Goal: Task Accomplishment & Management: Complete application form

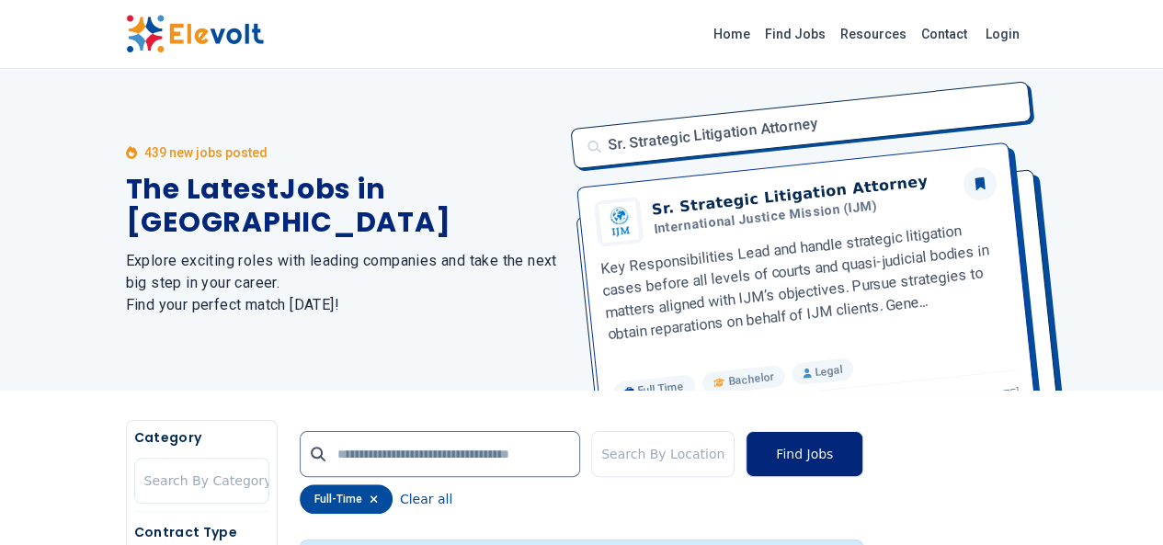
click at [864, 452] on button "Find Jobs" at bounding box center [805, 454] width 118 height 46
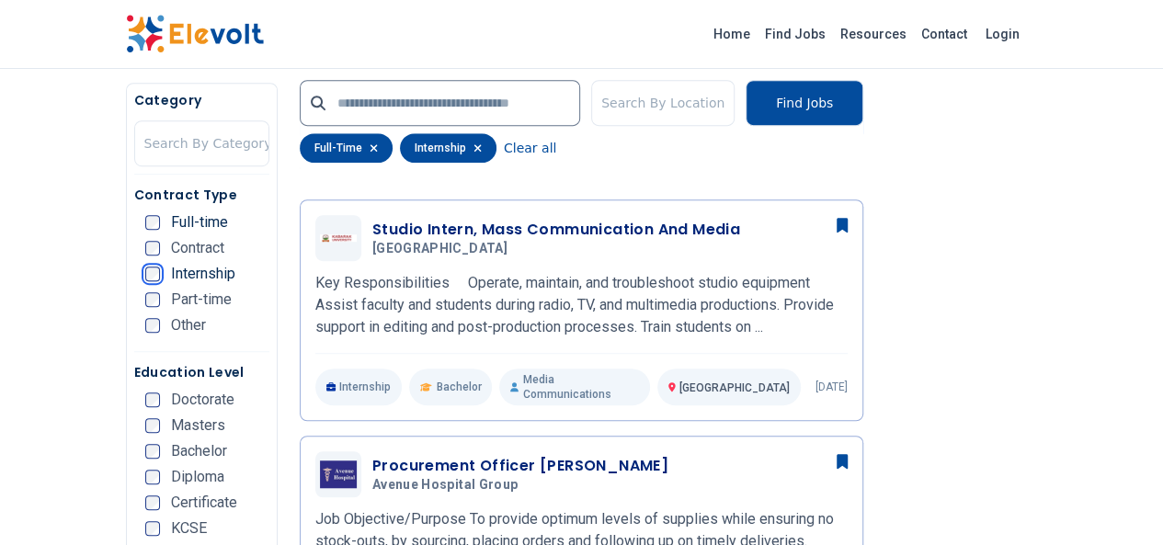
scroll to position [771, 0]
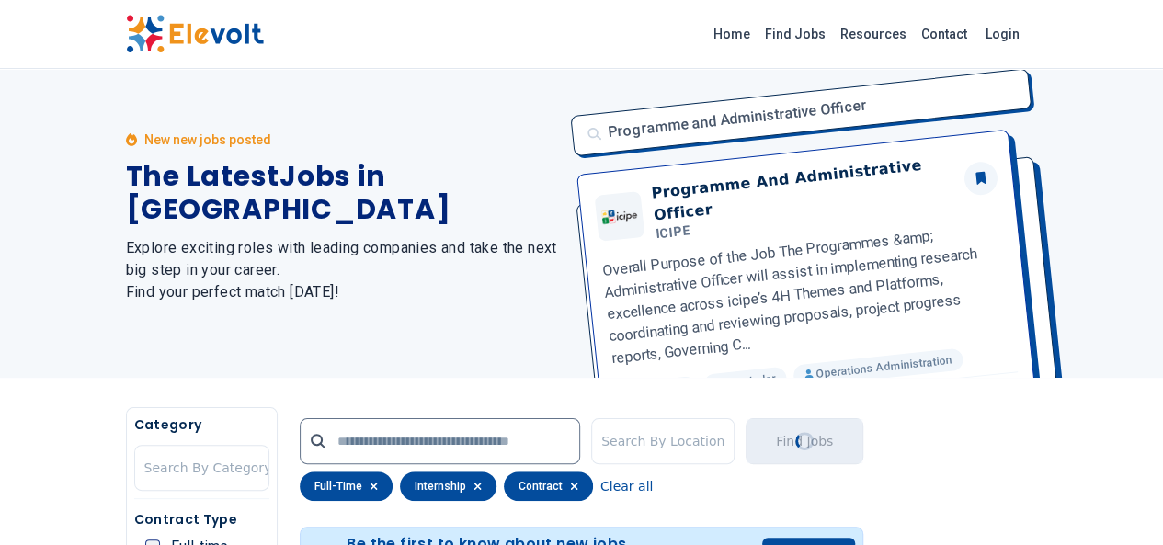
scroll to position [0, 0]
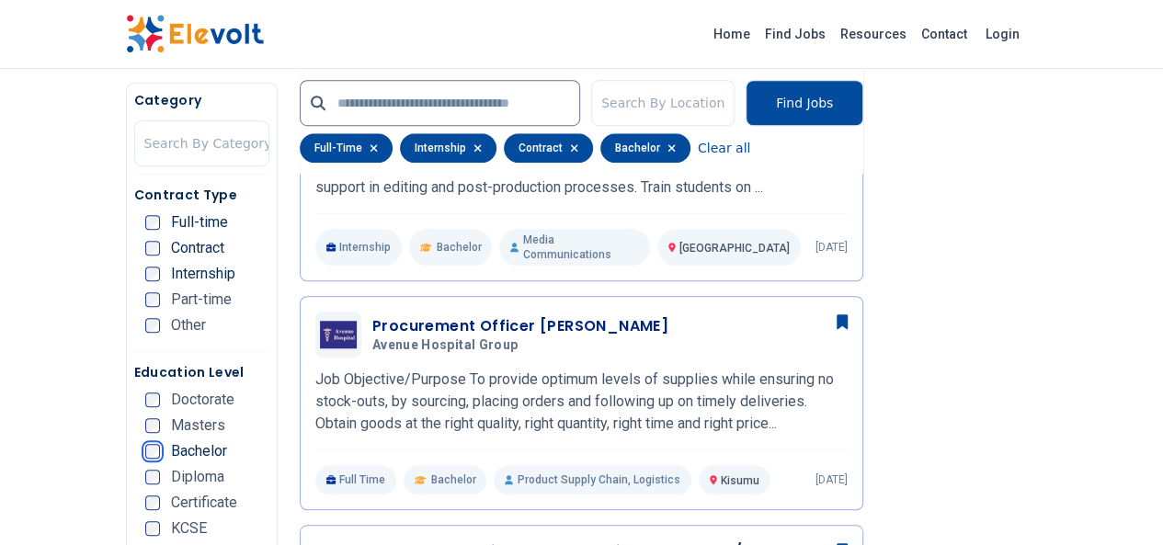
scroll to position [554, 0]
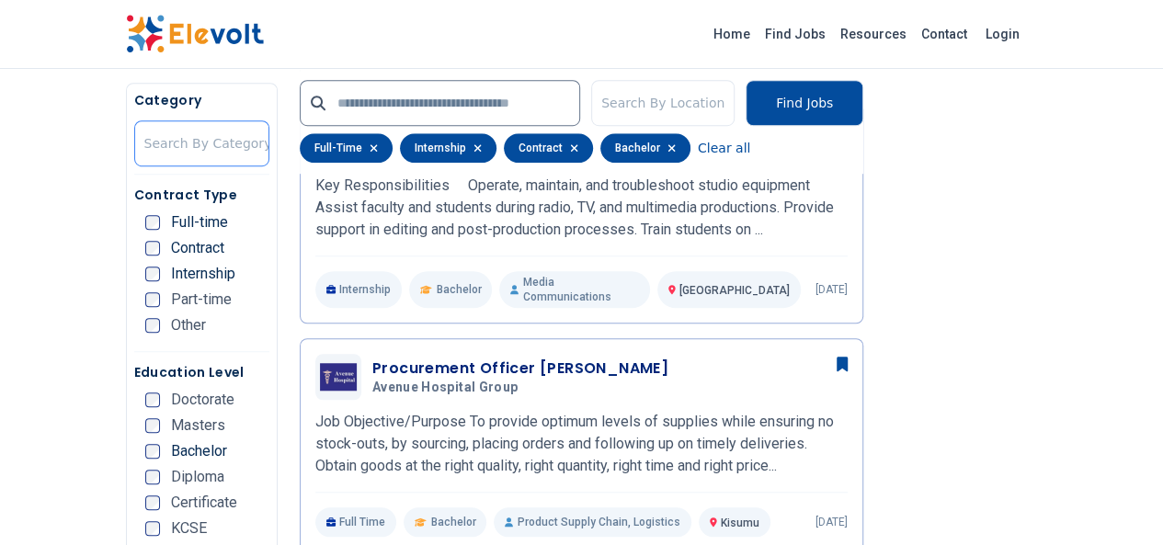
click at [144, 150] on div at bounding box center [208, 143] width 128 height 37
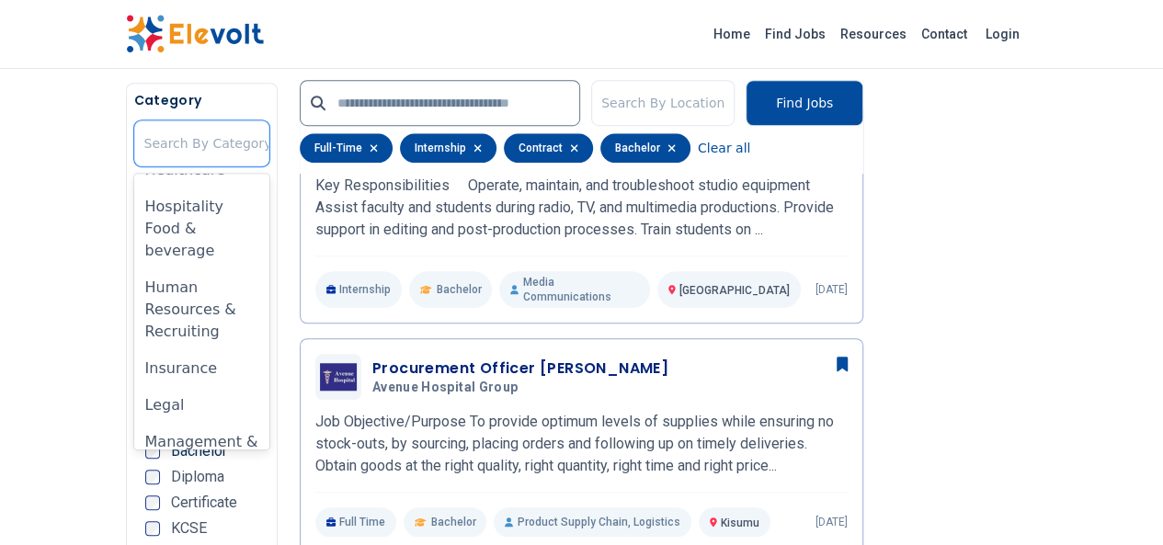
scroll to position [825, 0]
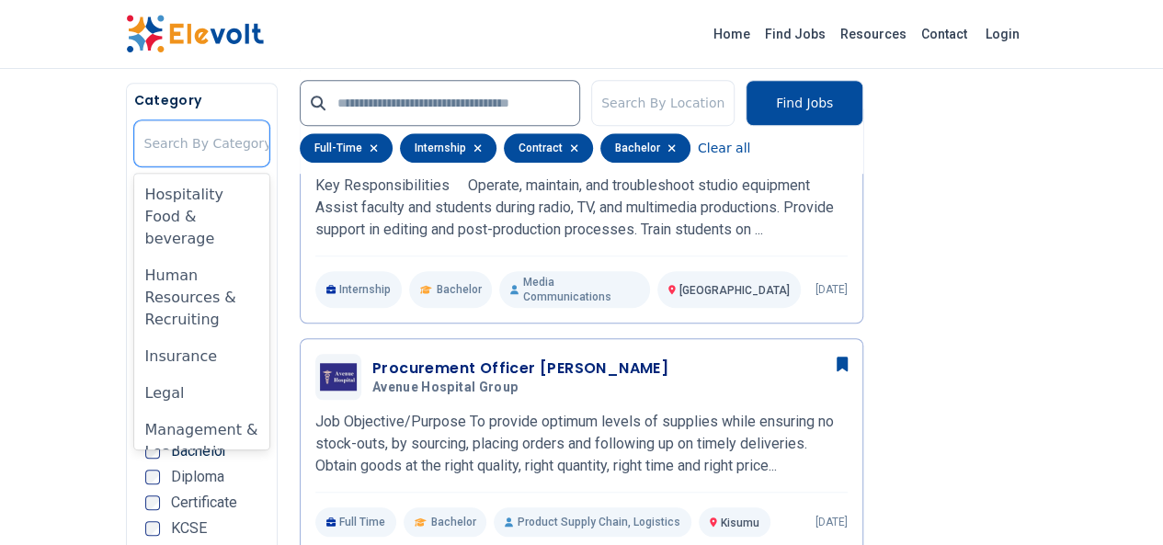
click at [134, 471] on div "Manufacturing" at bounding box center [201, 489] width 135 height 37
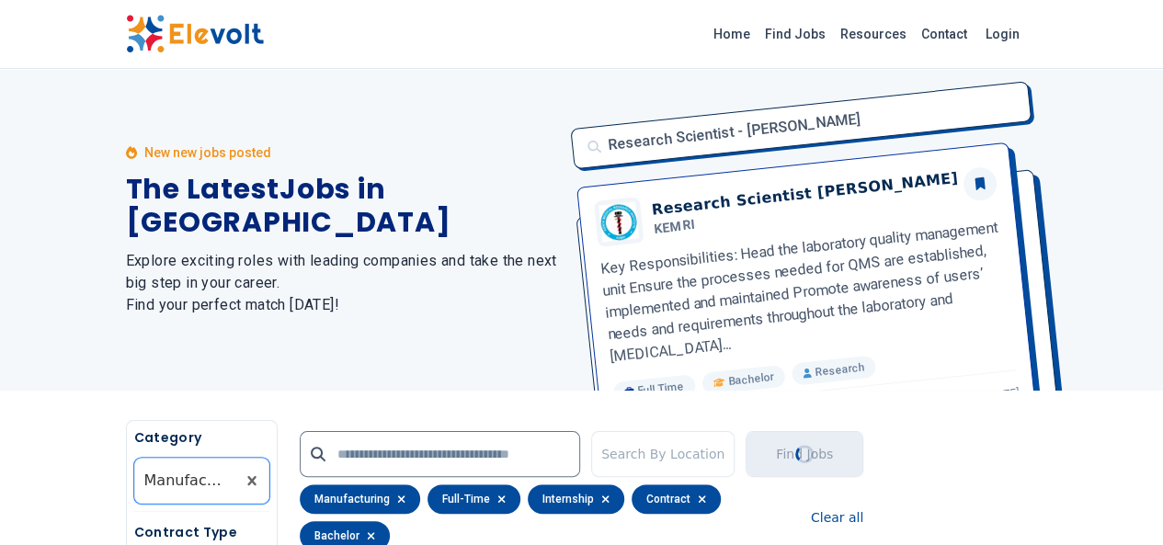
scroll to position [0, 0]
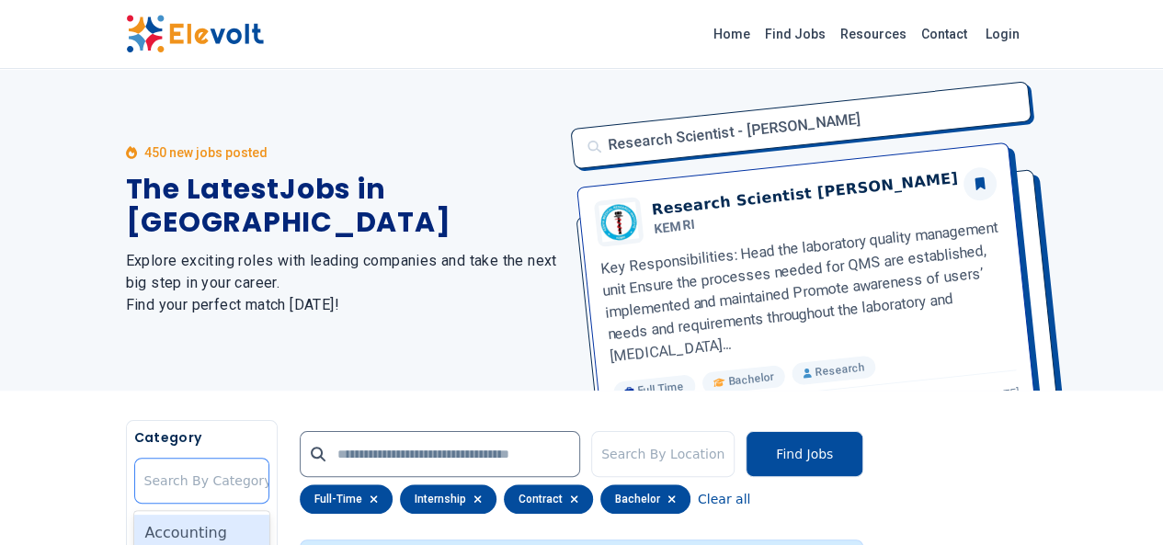
click at [144, 479] on div at bounding box center [208, 481] width 128 height 37
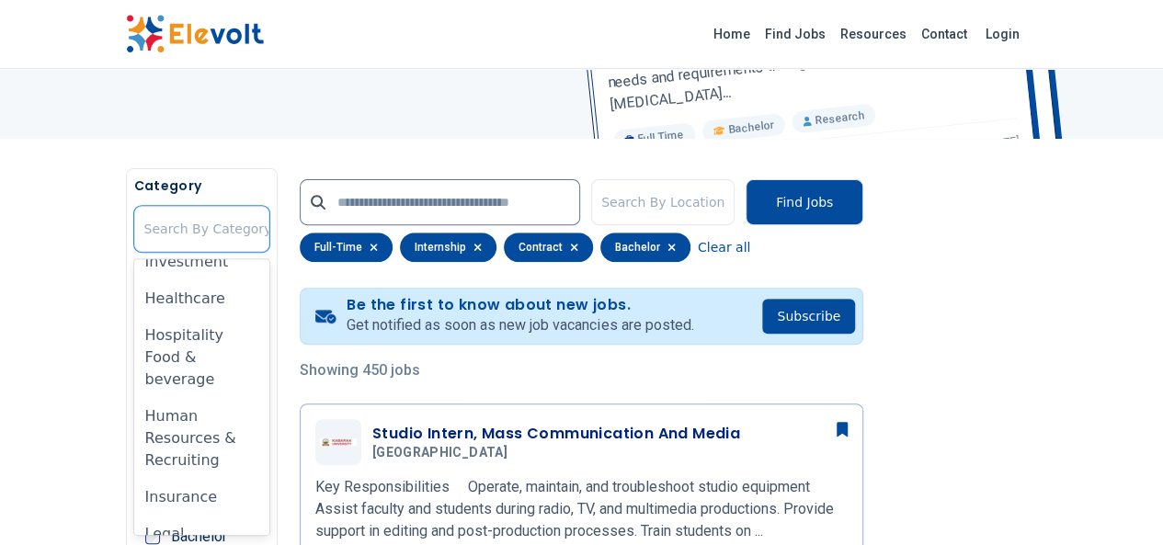
scroll to position [773, 0]
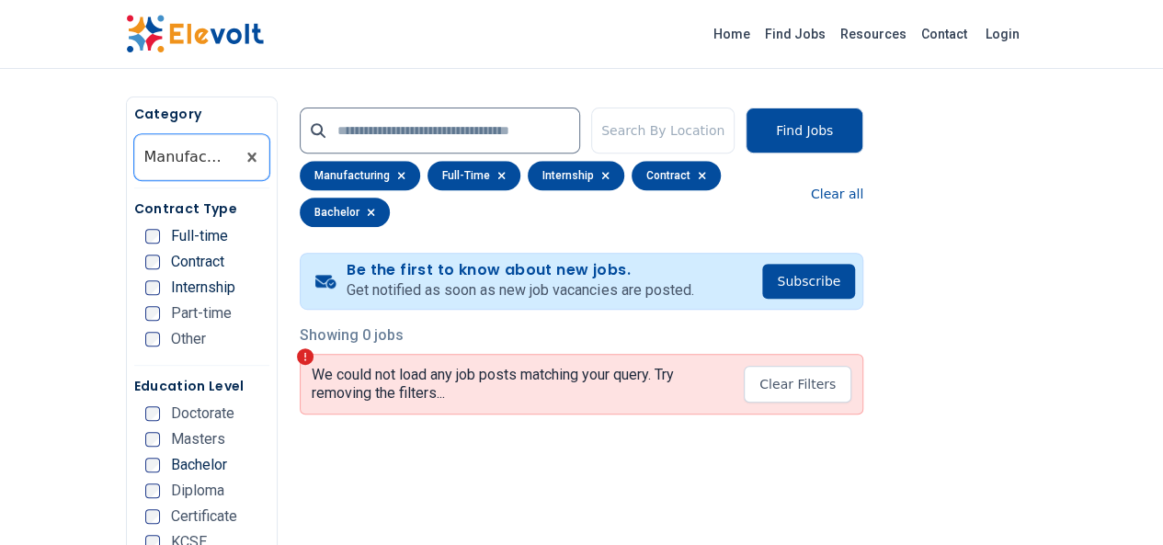
scroll to position [321, 0]
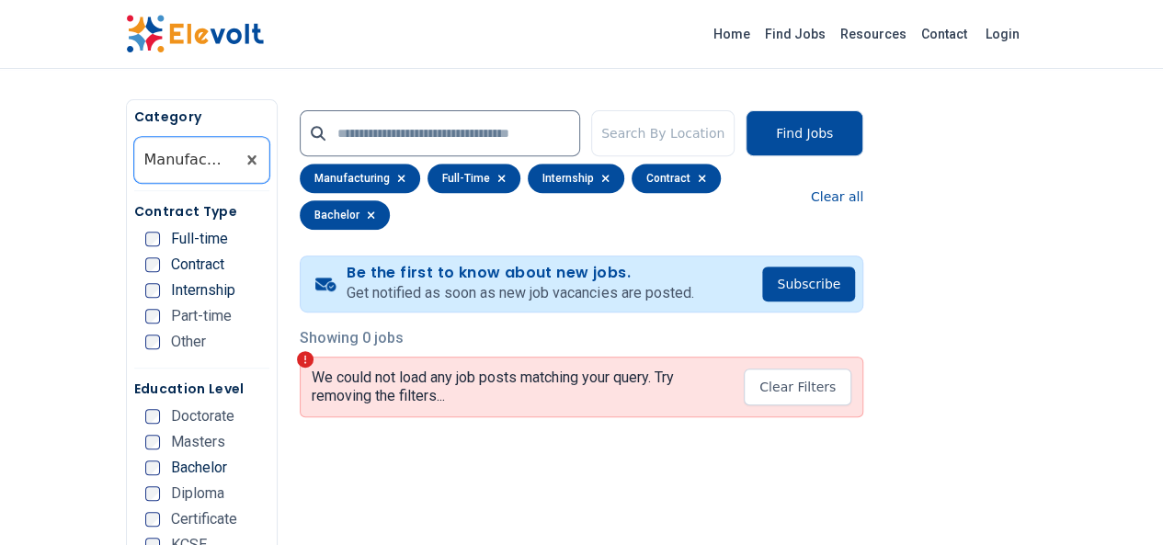
click at [398, 175] on icon "button" at bounding box center [401, 178] width 7 height 7
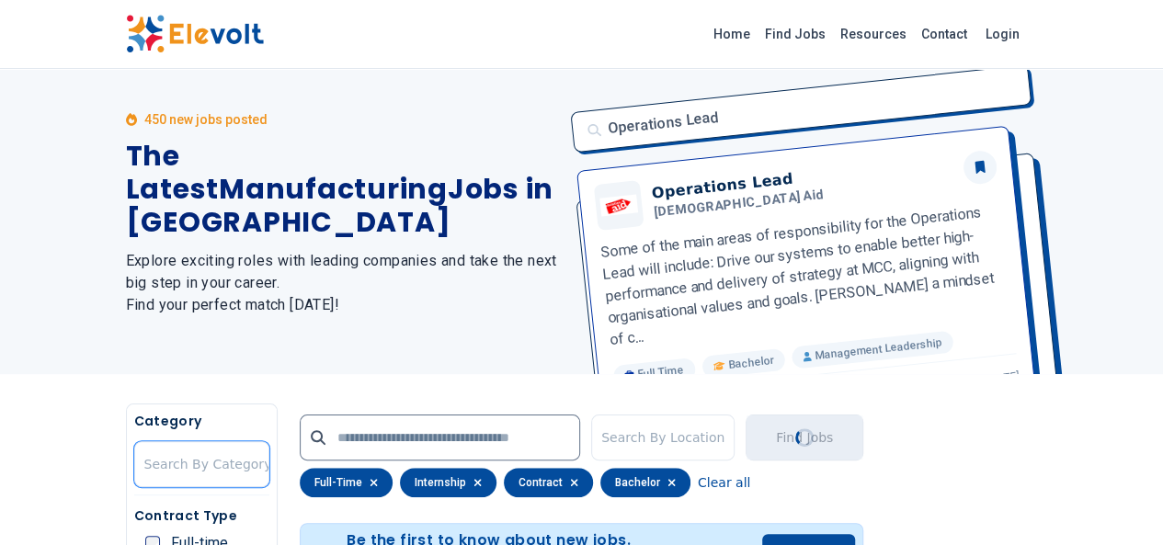
scroll to position [0, 0]
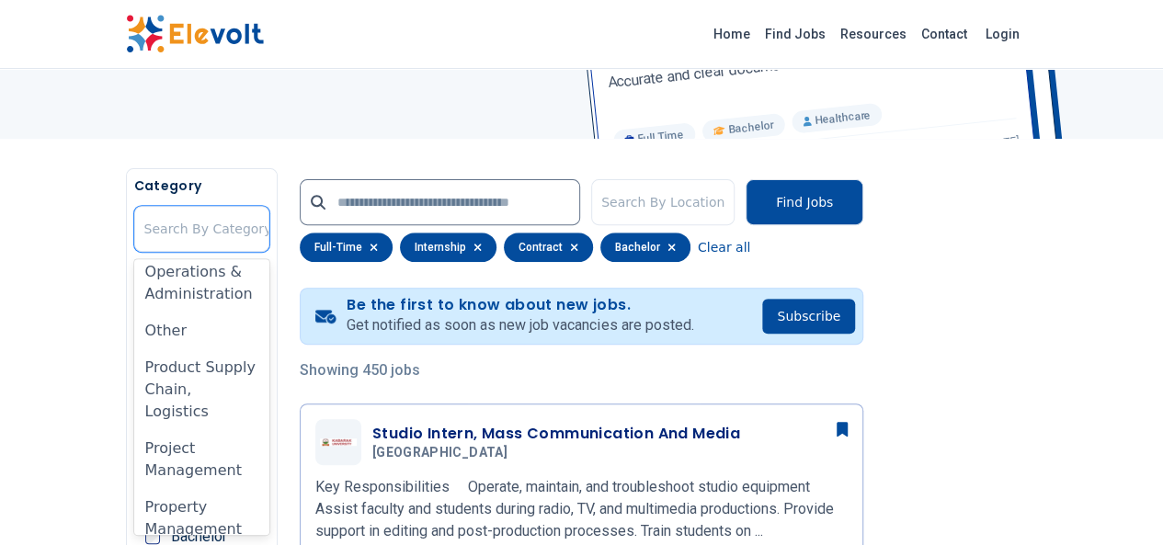
scroll to position [1284, 0]
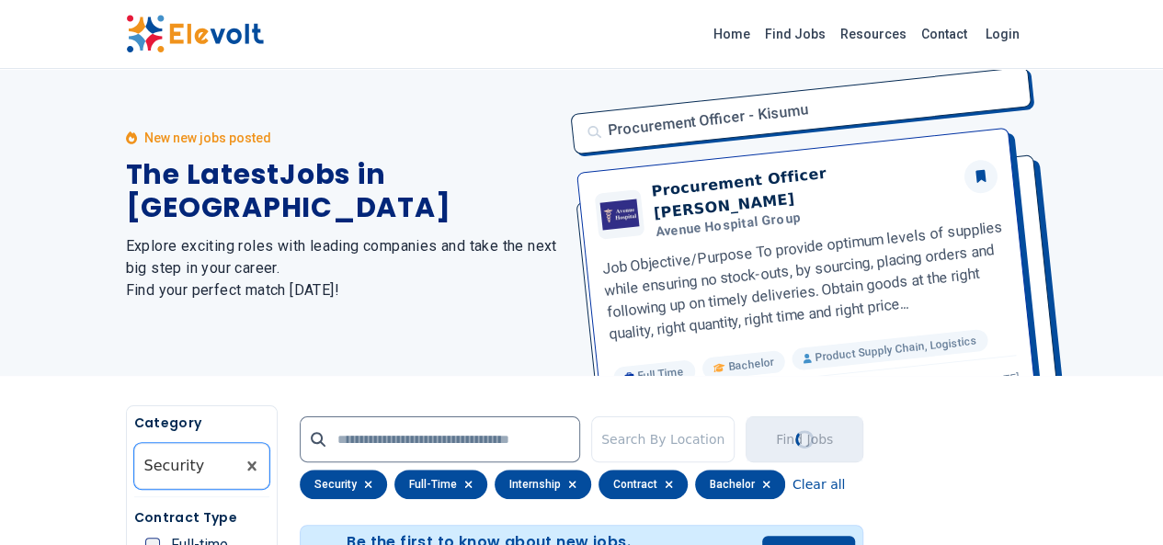
scroll to position [0, 0]
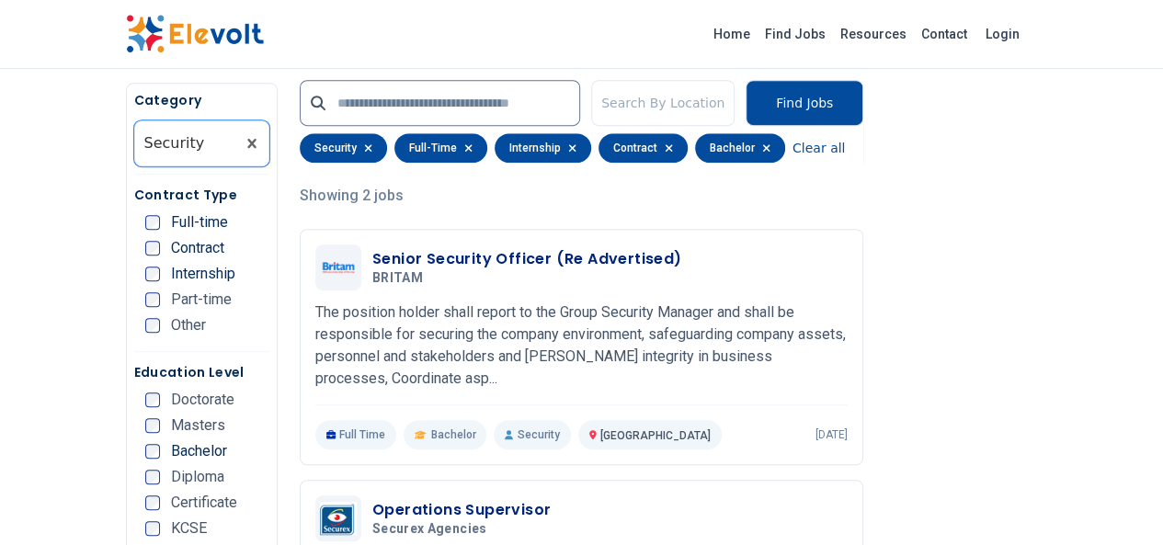
scroll to position [423, 0]
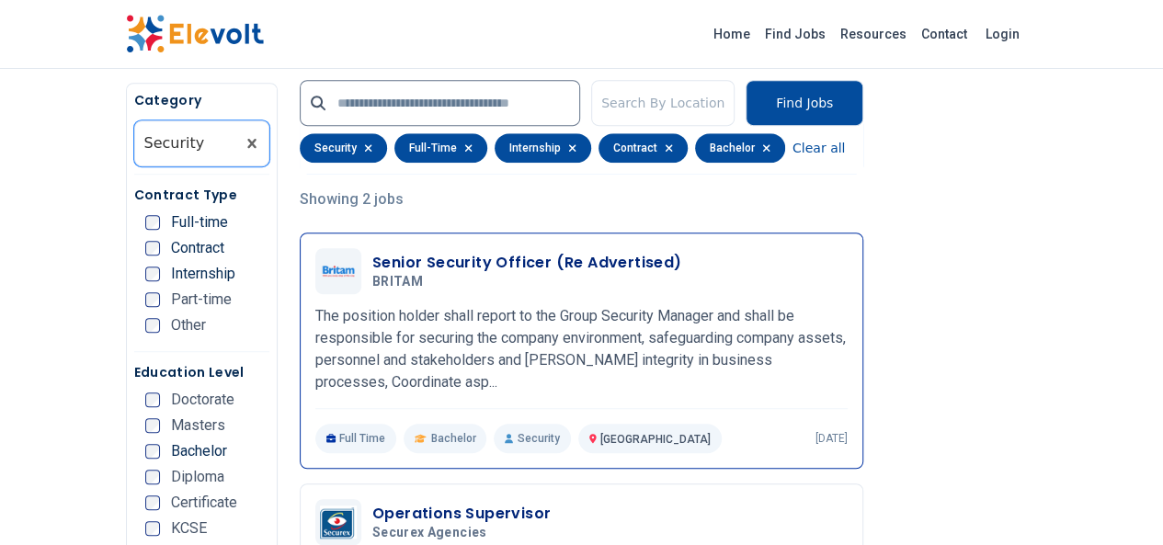
click at [651, 296] on div "Senior Security Officer (Re Advertised) BRITAM [DATE] [DATE] [GEOGRAPHIC_DATA] …" at bounding box center [581, 350] width 532 height 205
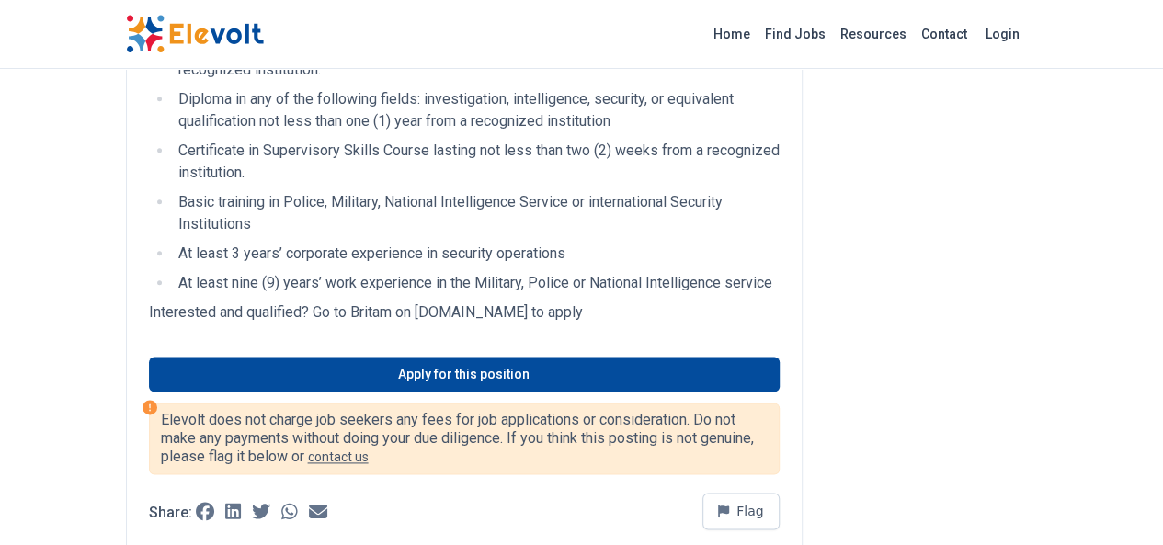
scroll to position [1019, 0]
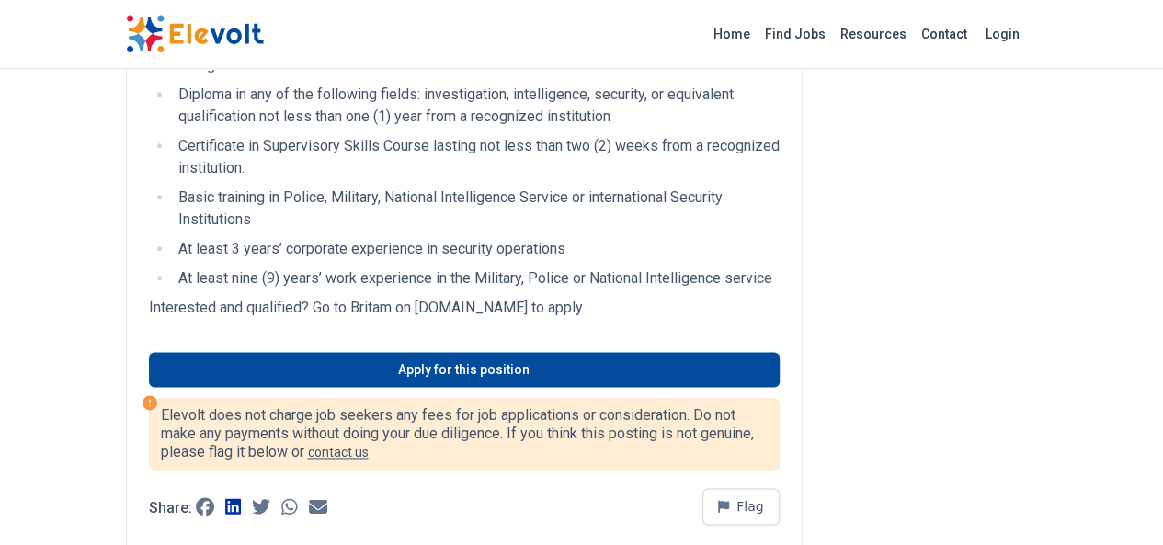
click at [225, 498] on icon at bounding box center [233, 506] width 17 height 17
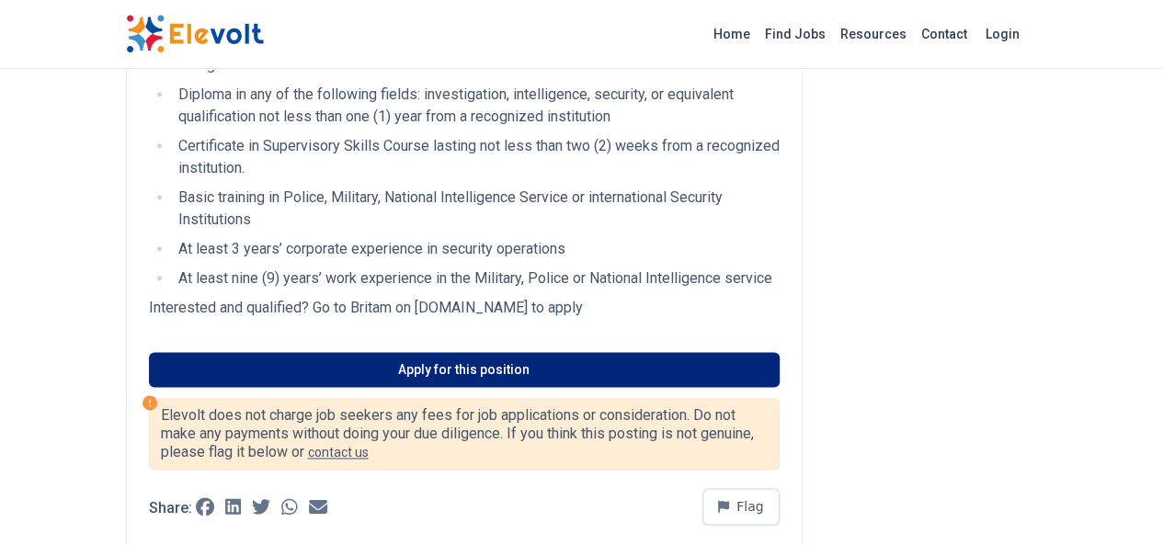
click at [506, 352] on link "Apply for this position" at bounding box center [464, 369] width 631 height 35
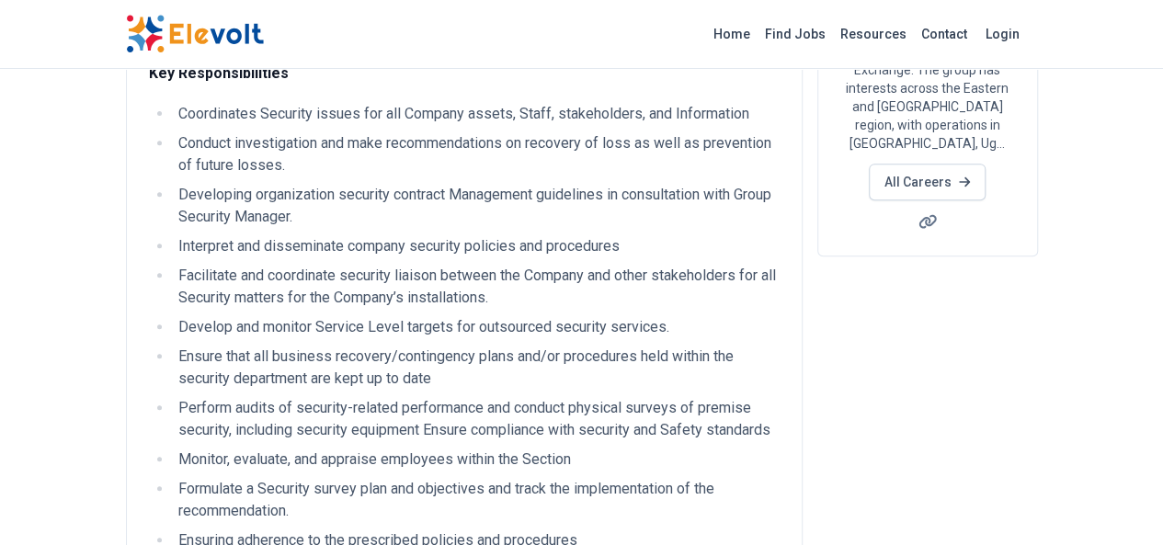
scroll to position [0, 0]
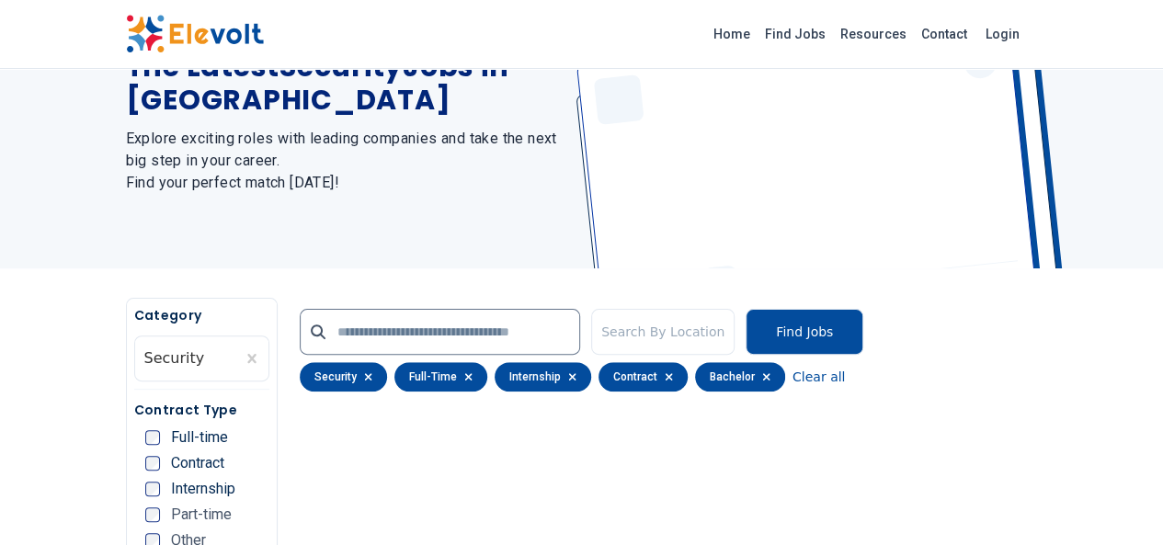
scroll to position [162, 0]
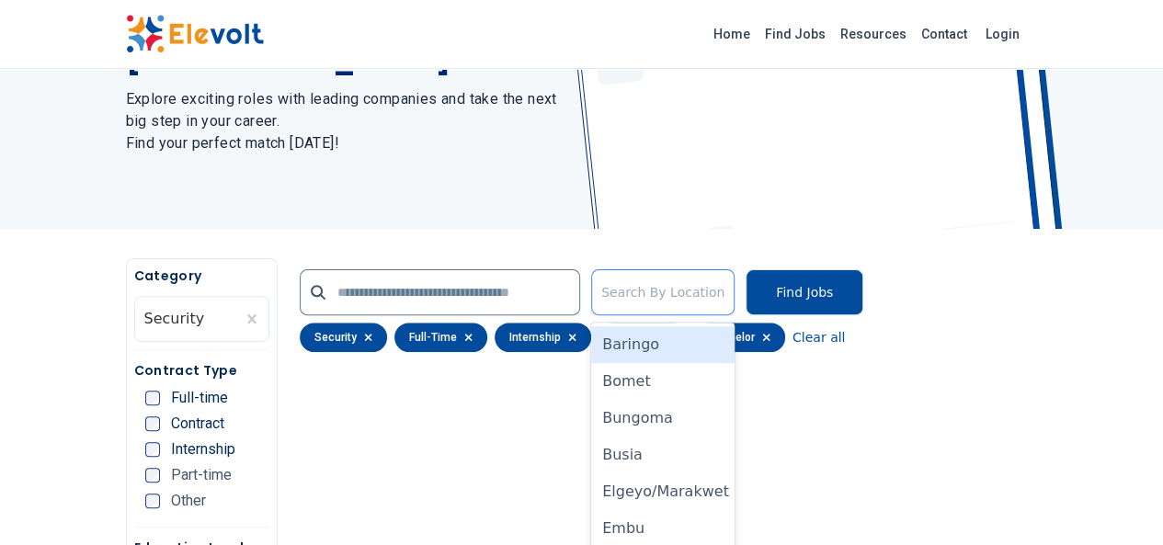
click at [725, 295] on div at bounding box center [662, 292] width 123 height 37
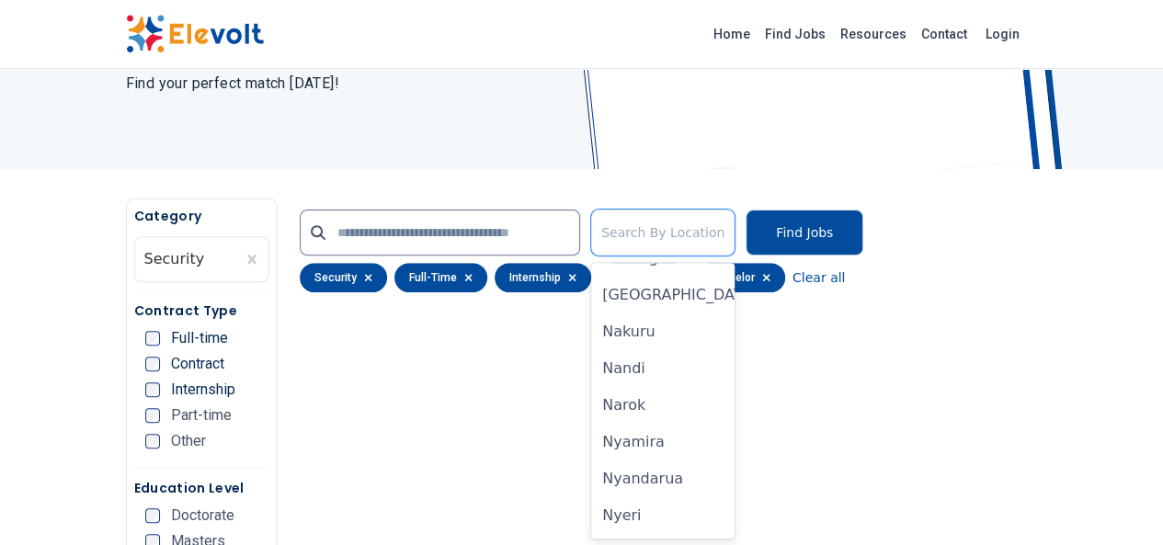
scroll to position [1020, 0]
click at [644, 334] on div "[GEOGRAPHIC_DATA]" at bounding box center [662, 332] width 143 height 37
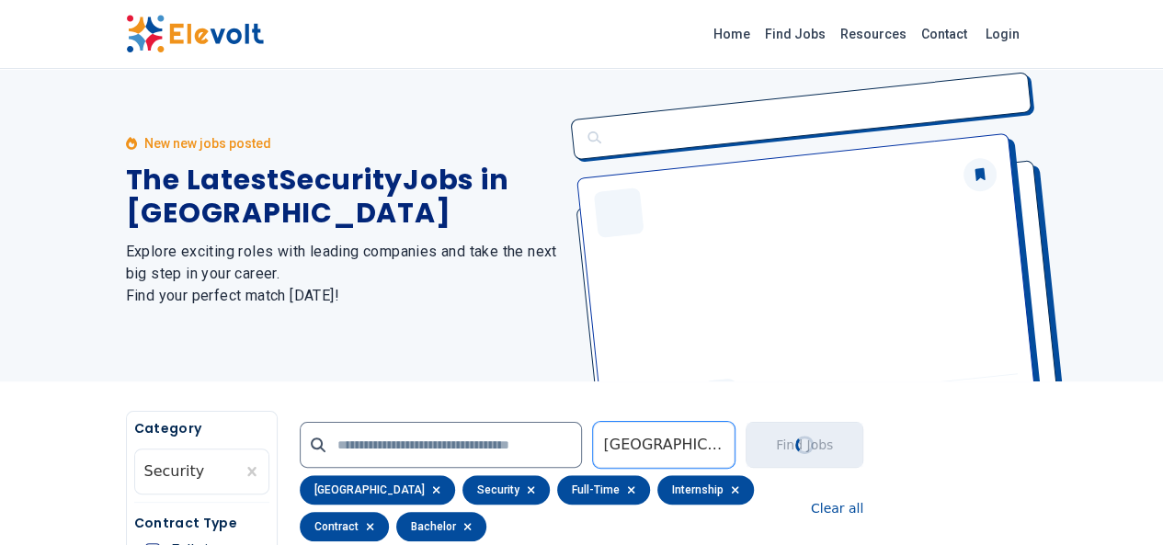
scroll to position [0, 0]
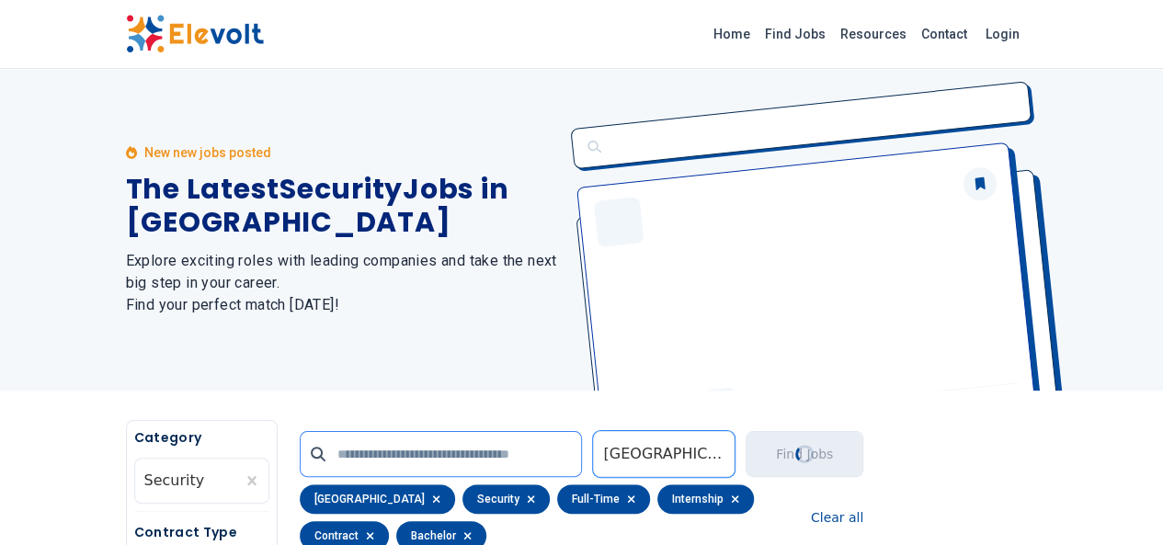
click at [485, 441] on input "text" at bounding box center [441, 454] width 283 height 46
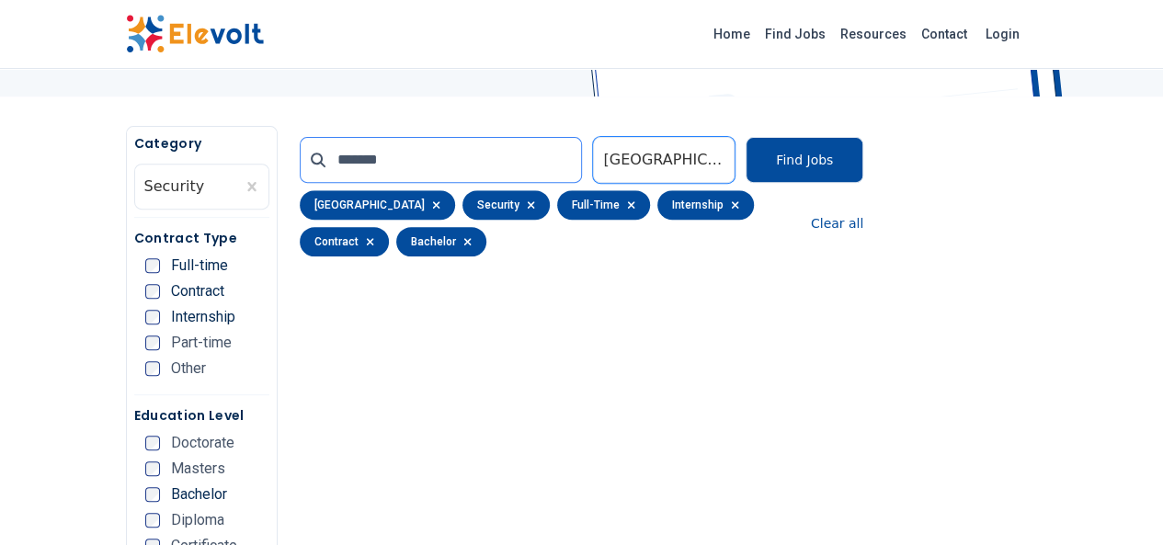
scroll to position [188, 0]
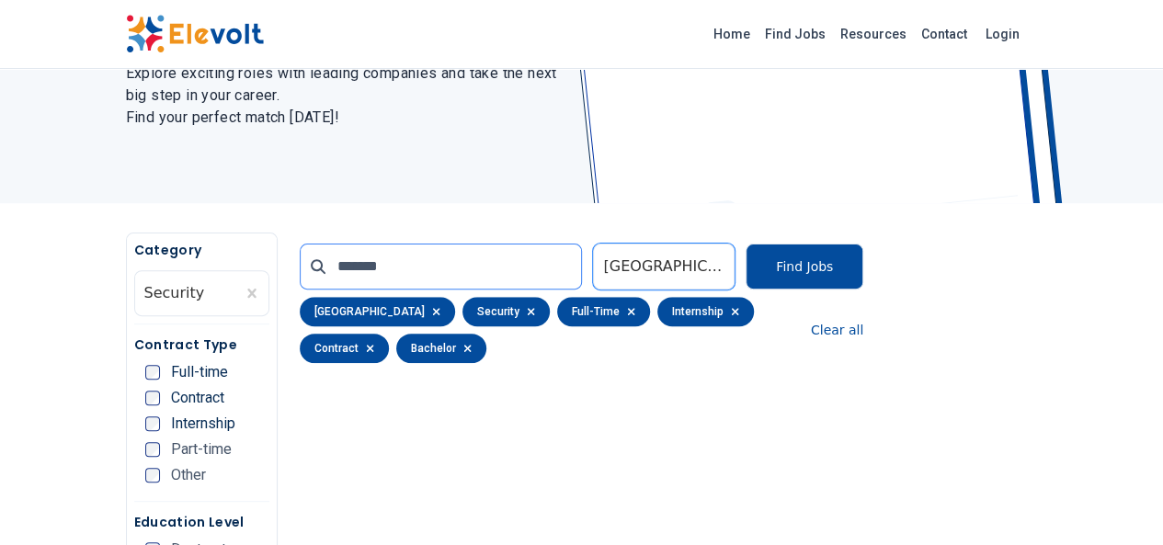
click at [340, 263] on input "******" at bounding box center [441, 267] width 283 height 46
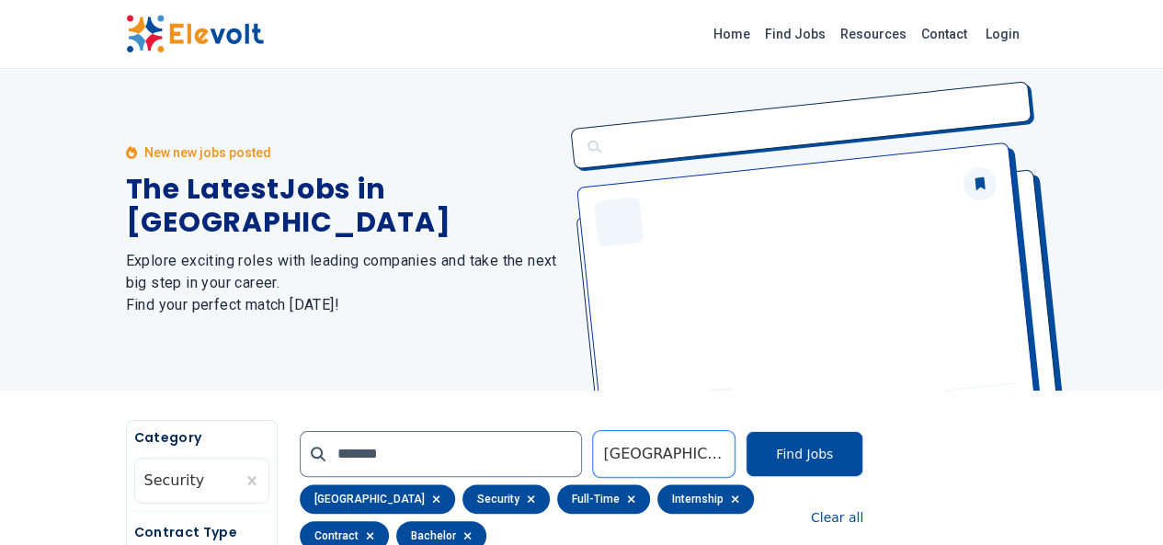
drag, startPoint x: 1157, startPoint y: 110, endPoint x: 1158, endPoint y: 207, distance: 96.6
click at [1053, 207] on div "New new jobs posted The Latest Jobs in Kenya Explore exciting roles with leadin…" at bounding box center [582, 230] width 942 height 322
click at [321, 450] on input "******" at bounding box center [441, 454] width 283 height 46
type input "*"
